Goal: Communication & Community: Answer question/provide support

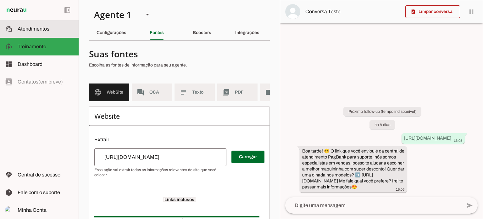
click at [33, 28] on span "Atendimentos" at bounding box center [34, 28] width 32 height 5
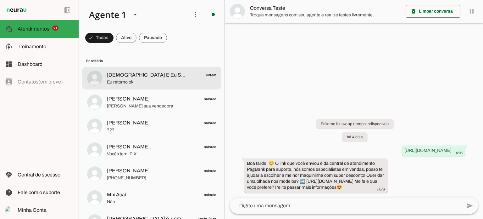
click at [140, 73] on span "[DEMOGRAPHIC_DATA] E Eu SAMOS MAIORIA" at bounding box center [146, 75] width 79 height 8
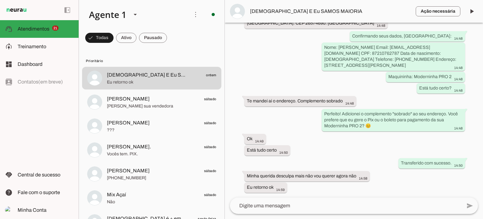
scroll to position [654, 0]
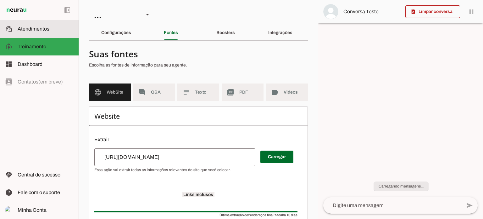
click at [43, 20] on md-item "support_agent Atendimentos Atendimentos" at bounding box center [39, 29] width 79 height 18
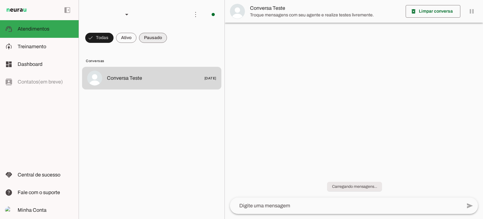
click at [114, 37] on span at bounding box center [99, 37] width 28 height 15
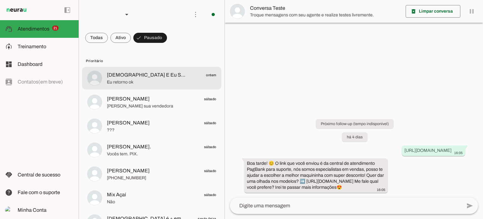
click at [182, 76] on span "Deus E Eu SAMOS MAIORIA ontem" at bounding box center [161, 75] width 109 height 8
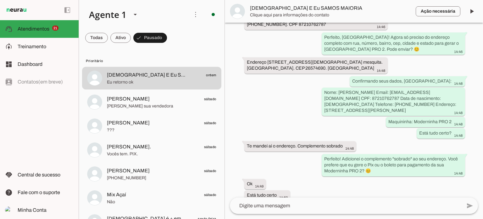
scroll to position [654, 0]
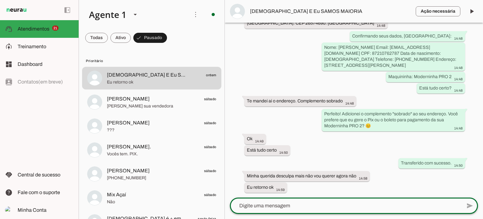
click at [270, 206] on textarea at bounding box center [346, 206] width 232 height 8
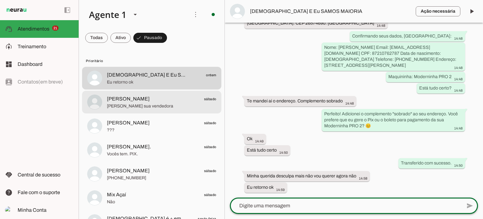
click at [133, 100] on span "Michael sábado" at bounding box center [161, 99] width 109 height 8
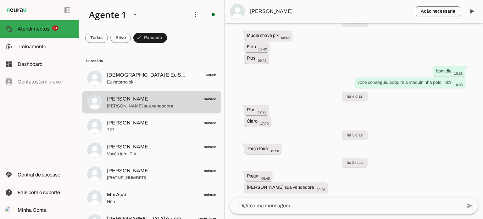
scroll to position [3316, 0]
click at [0, 0] on lt-mirror at bounding box center [0, 0] width 0 height 0
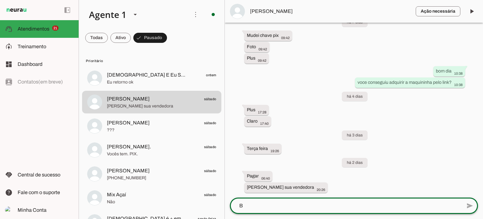
scroll to position [0, 0]
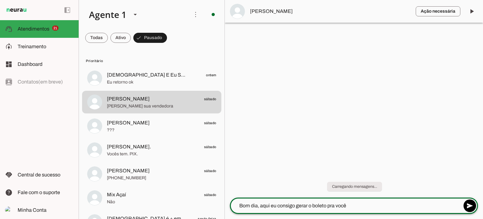
type textarea "Bom dia, aqui eu consigo gerar o boleto pra você"
type textarea "qual maquininha voce quer?"
click at [123, 89] on md-item "MANOEL VIEIRA. sábado Vocês tem. PIX." at bounding box center [151, 78] width 139 height 23
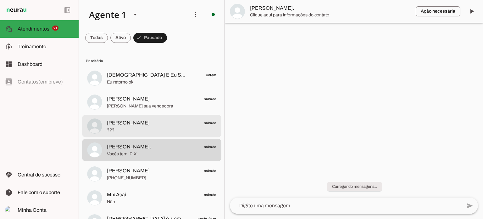
click at [130, 125] on span "[PERSON_NAME]" at bounding box center [128, 123] width 43 height 8
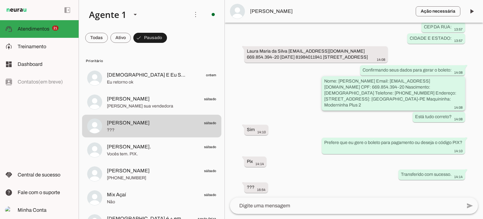
scroll to position [1116, 0]
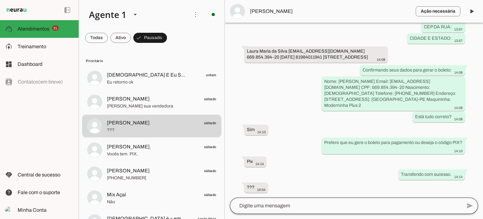
click at [323, 210] on div at bounding box center [346, 205] width 232 height 16
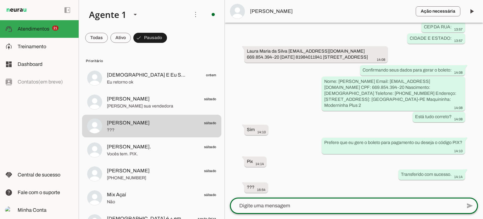
click at [0, 0] on lt-mirror at bounding box center [0, 0] width 0 height 0
click at [242, 207] on textarea at bounding box center [346, 206] width 232 height 8
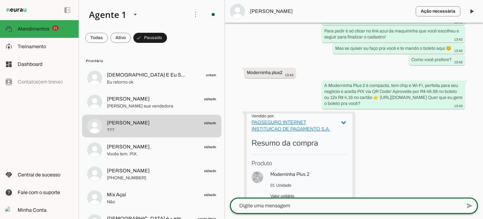
scroll to position [646, 0]
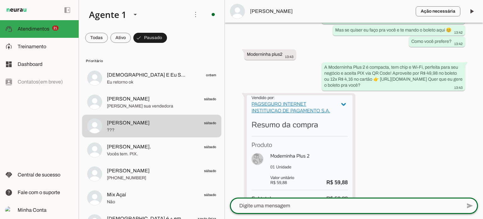
click at [0, 0] on lt-mirror at bounding box center [0, 0] width 0 height 0
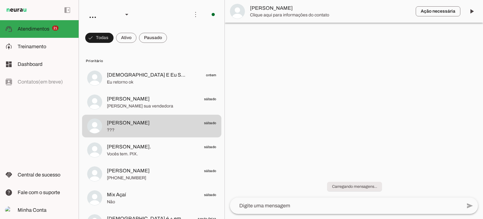
click at [250, 204] on textarea at bounding box center [346, 206] width 232 height 8
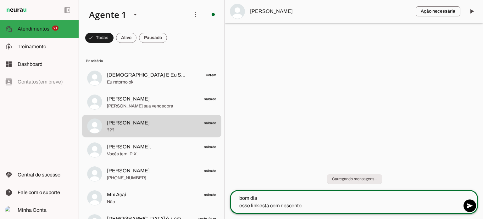
paste textarea "[URL][DOMAIN_NAME]"
type textarea "bom dia esse link está com desconto [URL][DOMAIN_NAME]"
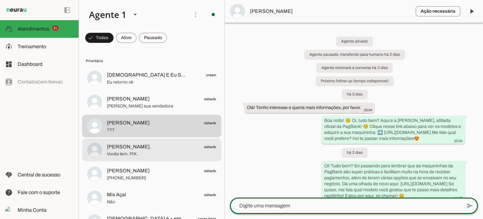
click at [142, 151] on span "Vocês tem. PIX." at bounding box center [161, 154] width 109 height 6
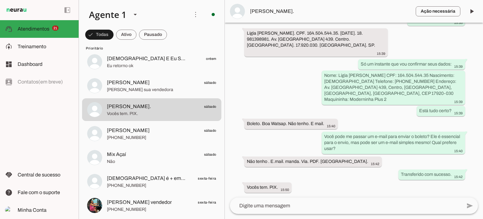
scroll to position [31, 0]
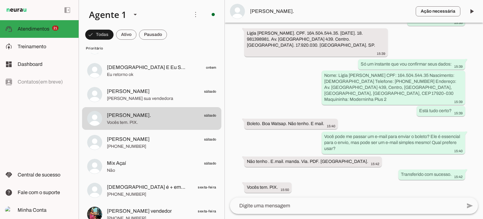
click at [0, 0] on lt-mirror at bounding box center [0, 0] width 0 height 0
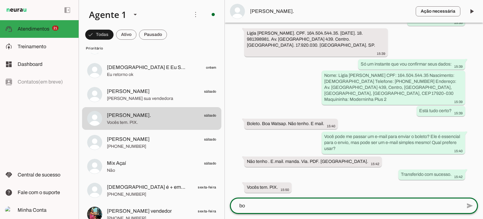
scroll to position [0, 0]
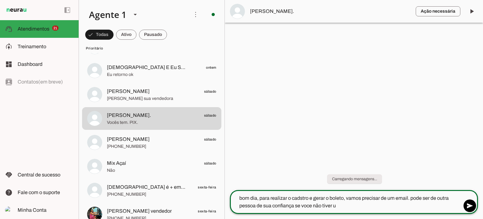
type textarea "bom dia, para realizar o cadstro e gerar o boleto, vamos precisar de um email. …"
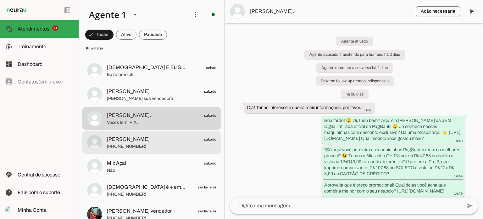
click at [156, 148] on span "[PHONE_NUMBER]" at bounding box center [161, 146] width 109 height 6
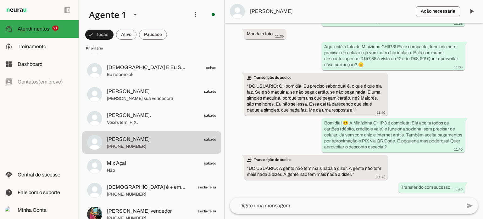
scroll to position [424, 0]
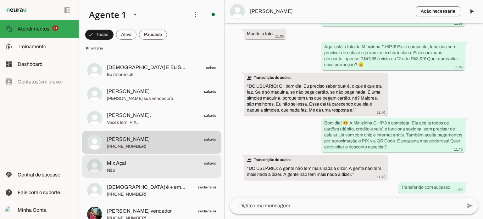
click at [149, 168] on span "Não" at bounding box center [161, 170] width 109 height 6
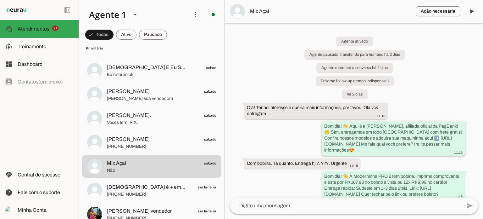
scroll to position [126, 0]
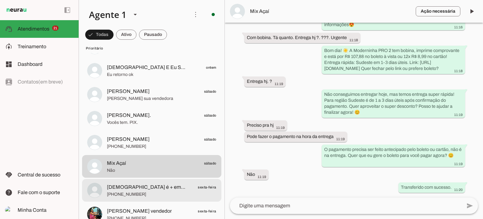
click at [168, 188] on span "[DEMOGRAPHIC_DATA] é + em nossas vidas sexta-feira" at bounding box center [161, 187] width 109 height 8
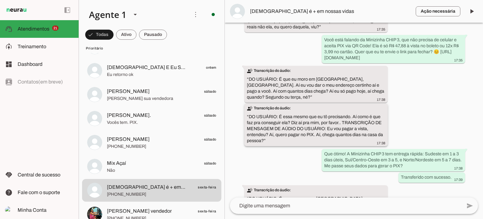
scroll to position [224, 0]
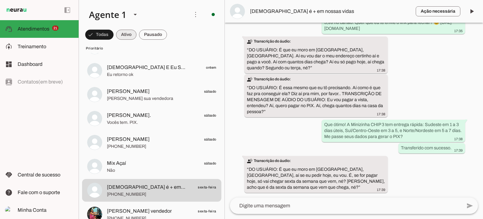
click at [114, 32] on span at bounding box center [99, 34] width 28 height 15
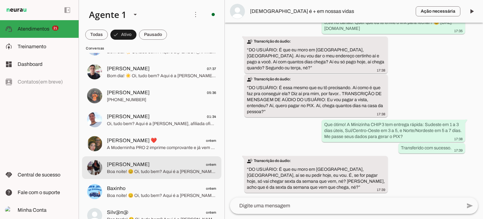
scroll to position [0, 0]
